Goal: Information Seeking & Learning: Learn about a topic

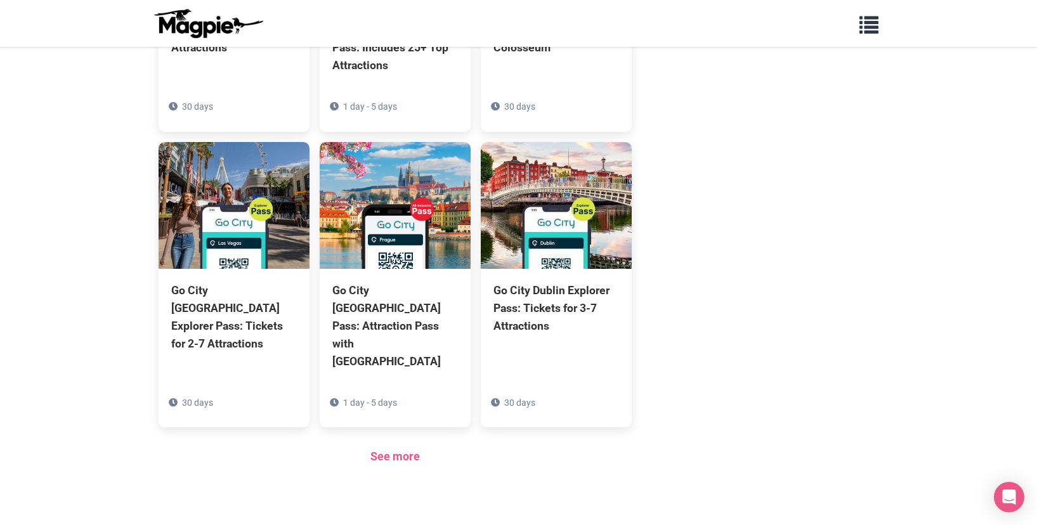
scroll to position [846, 0]
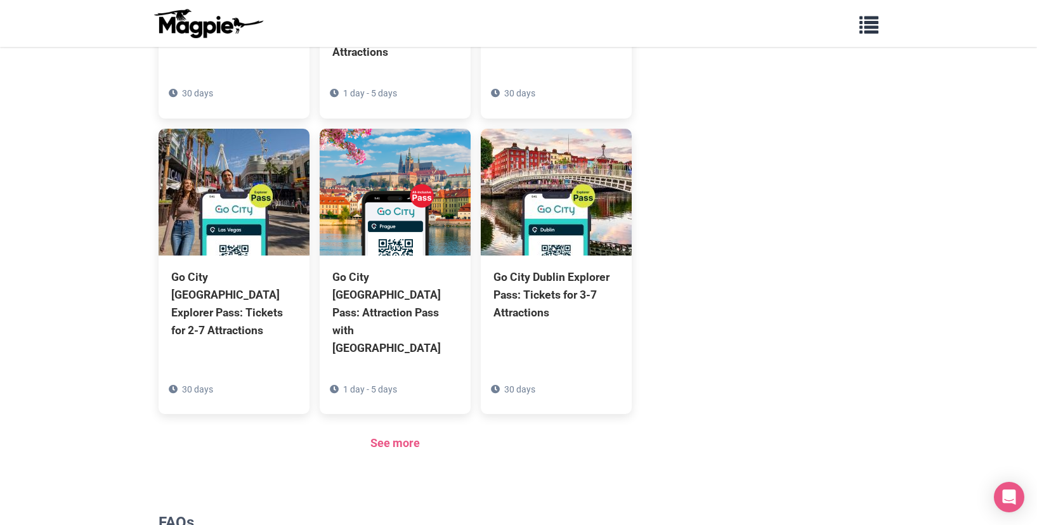
click at [395, 401] on section "Products Go City Sydney Explorer Pass: Tickets to 2-7 Top Attractions 30 days G…" at bounding box center [396, 137] width 474 height 672
click at [395, 436] on link "See more" at bounding box center [394, 442] width 49 height 13
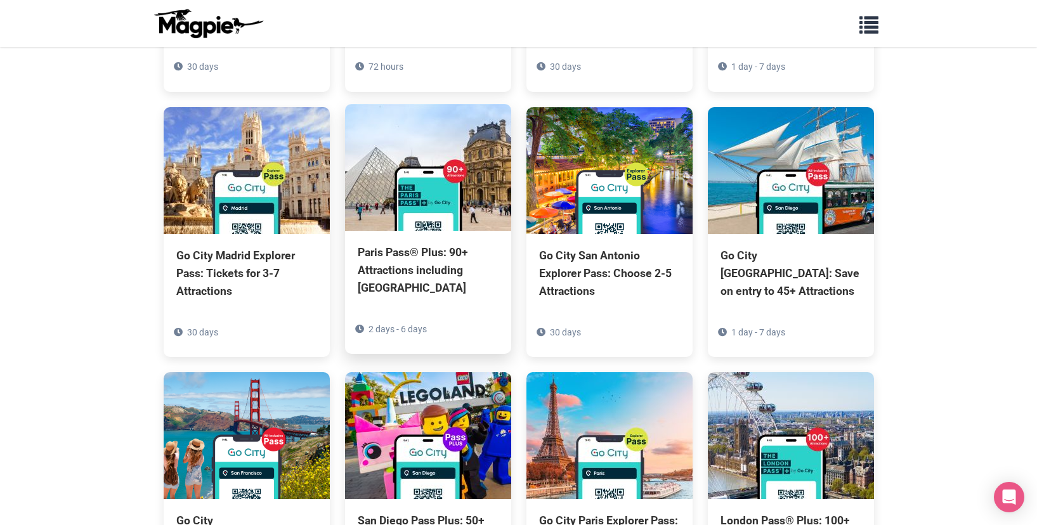
scroll to position [1326, 0]
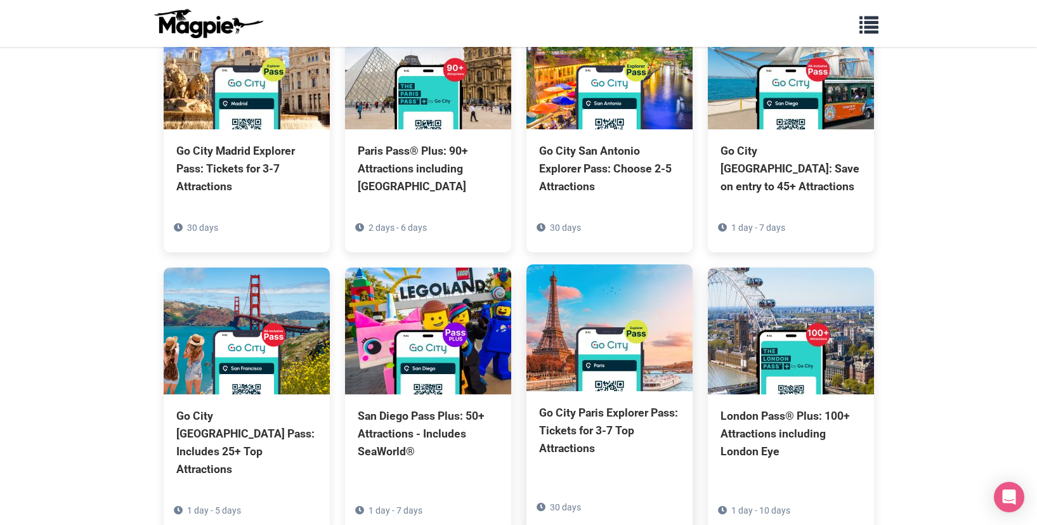
click at [610, 265] on img at bounding box center [610, 328] width 166 height 127
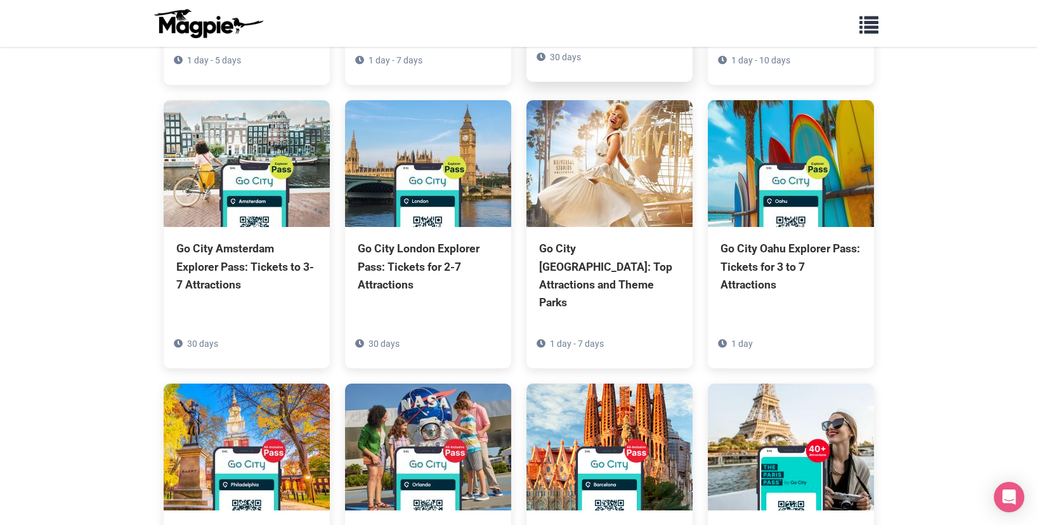
scroll to position [1798, 0]
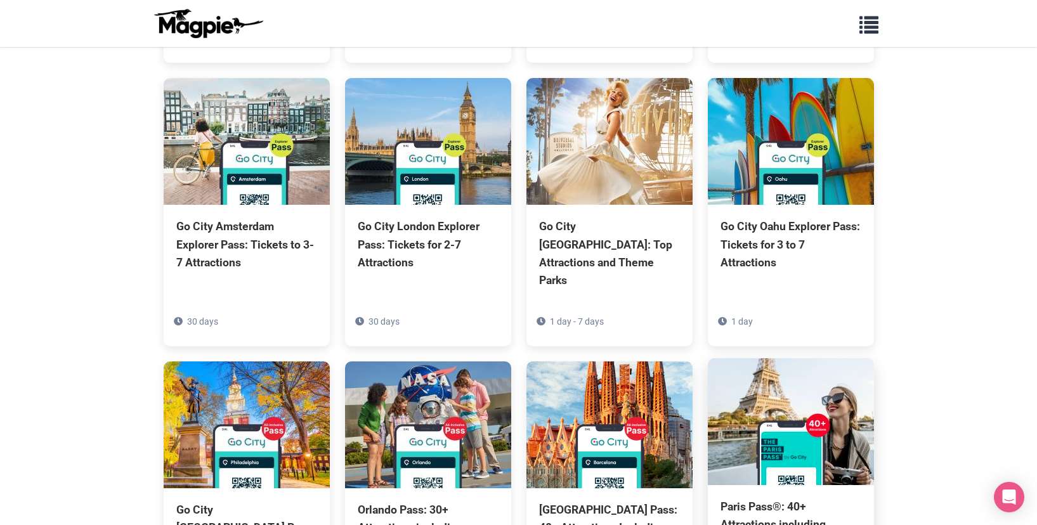
click at [729, 358] on img at bounding box center [791, 421] width 166 height 127
